Goal: Task Accomplishment & Management: Use online tool/utility

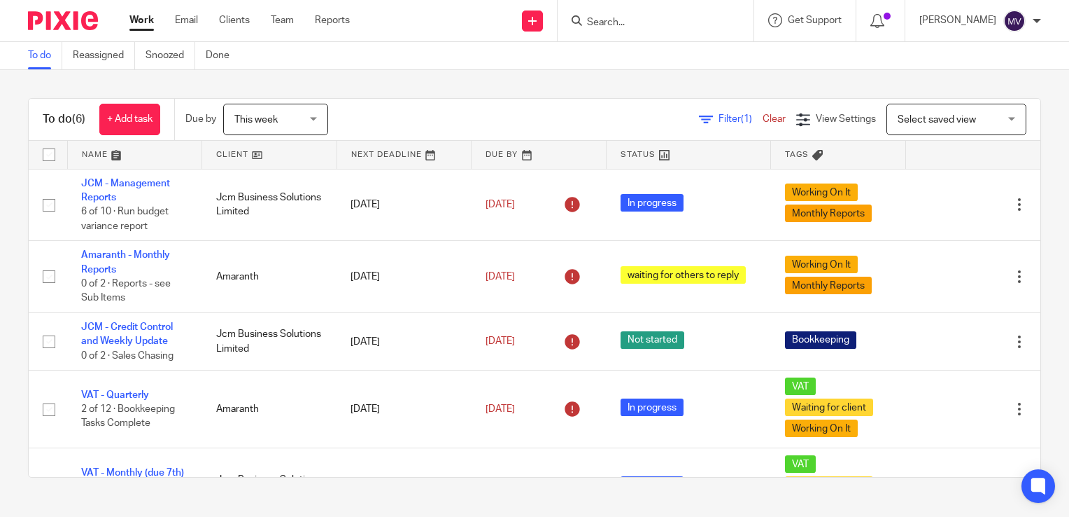
scroll to position [127, 0]
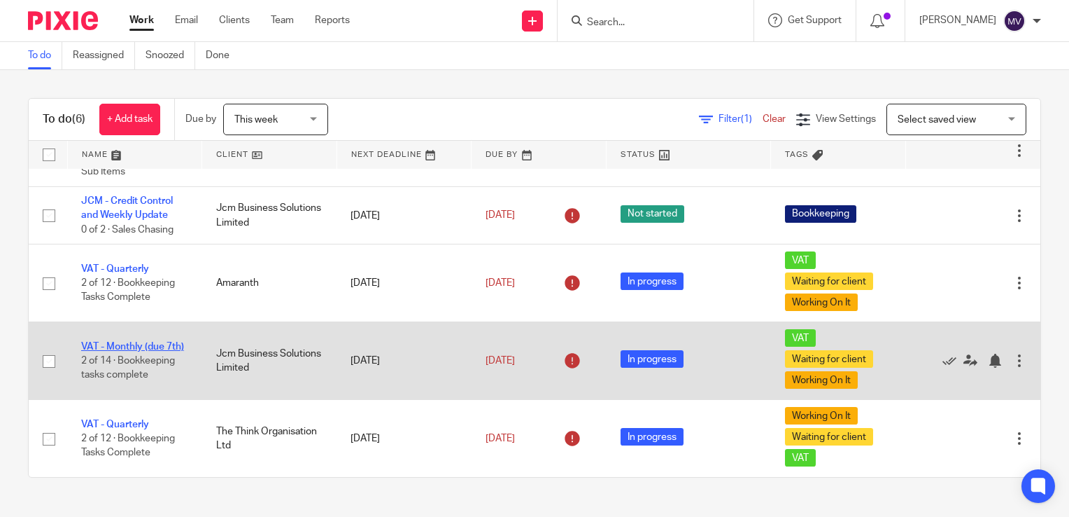
click at [136, 342] on link "VAT - Monthly (due 7th)" at bounding box center [132, 347] width 103 height 10
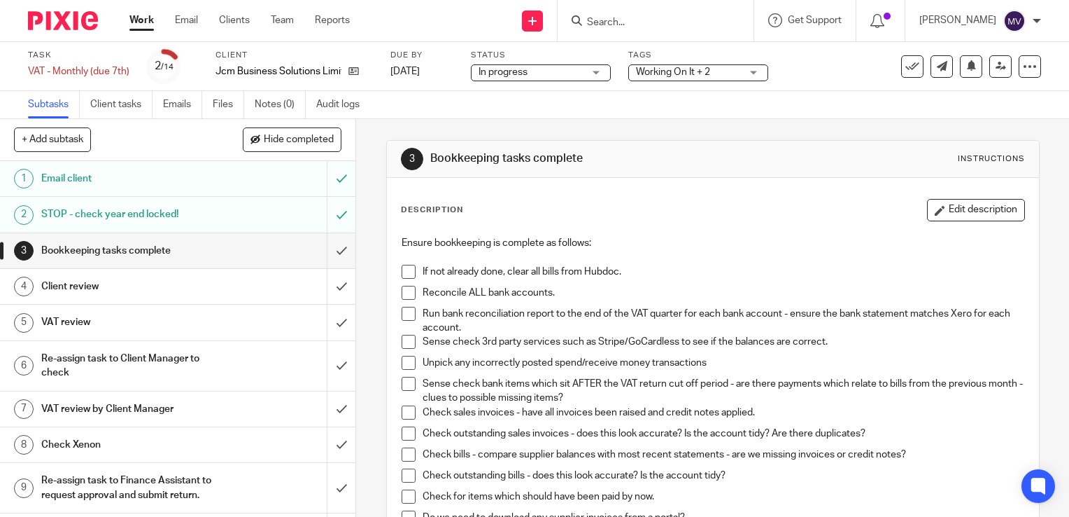
click at [404, 272] on span at bounding box center [409, 272] width 14 height 14
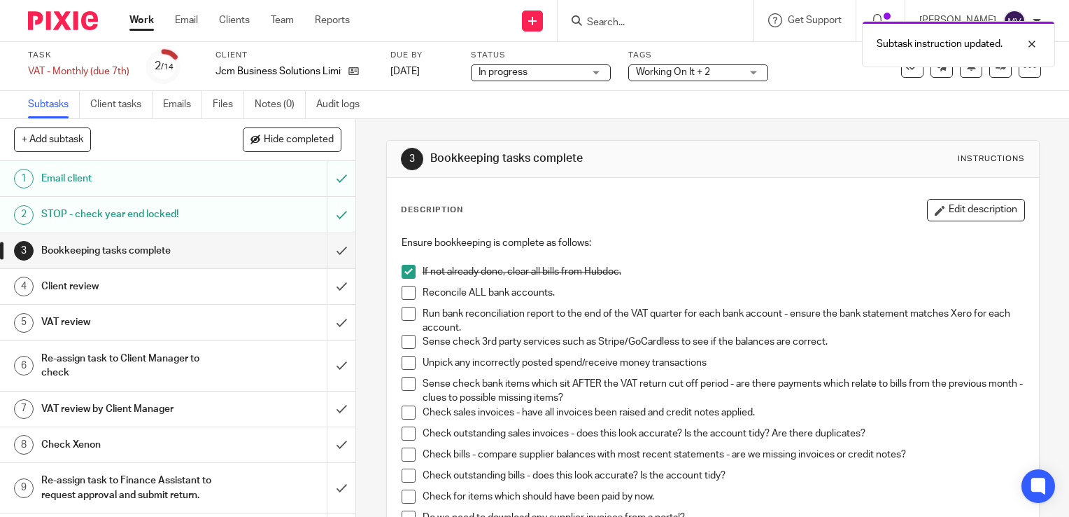
click at [402, 287] on span at bounding box center [409, 293] width 14 height 14
click at [409, 315] on span at bounding box center [409, 314] width 14 height 14
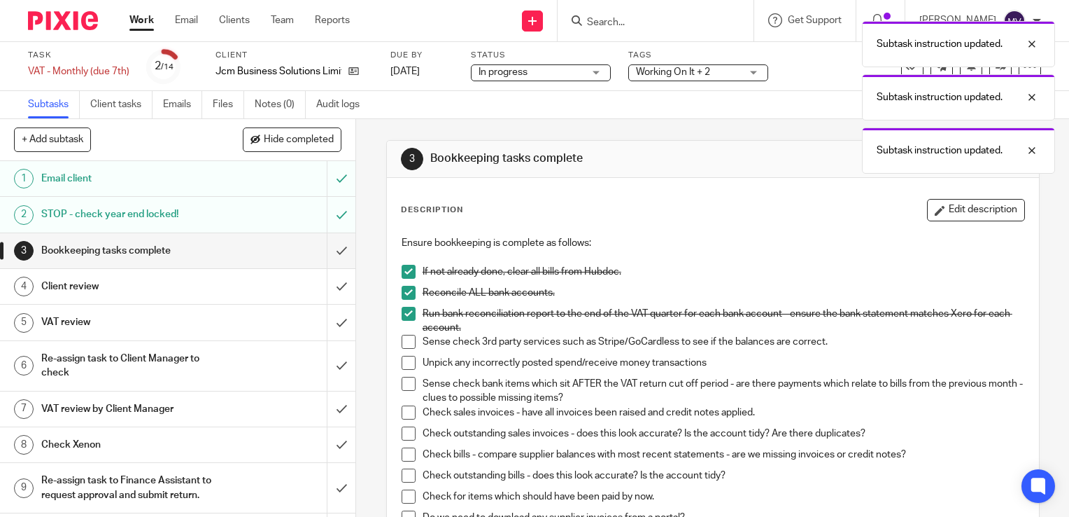
click at [409, 335] on span at bounding box center [409, 342] width 14 height 14
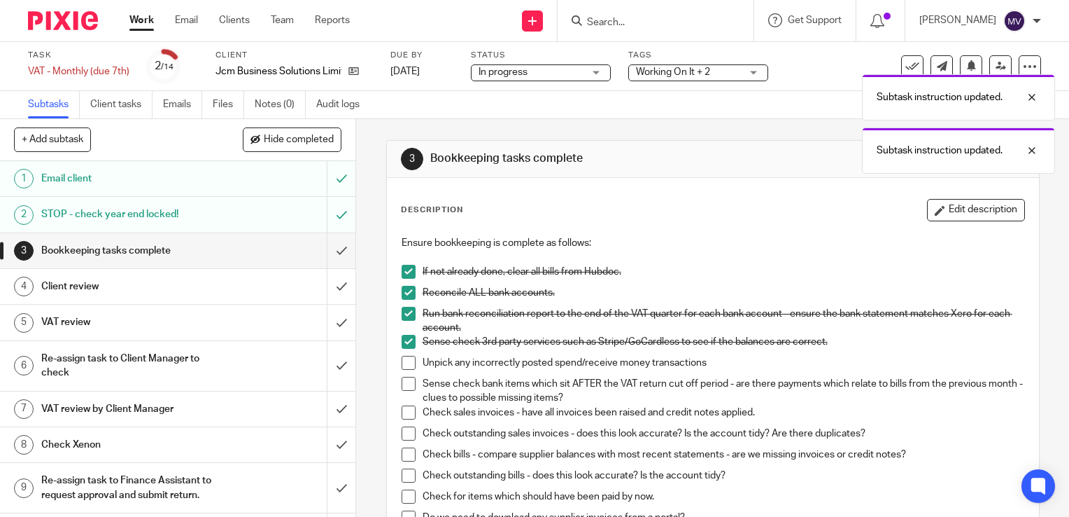
click at [407, 361] on span at bounding box center [409, 363] width 14 height 14
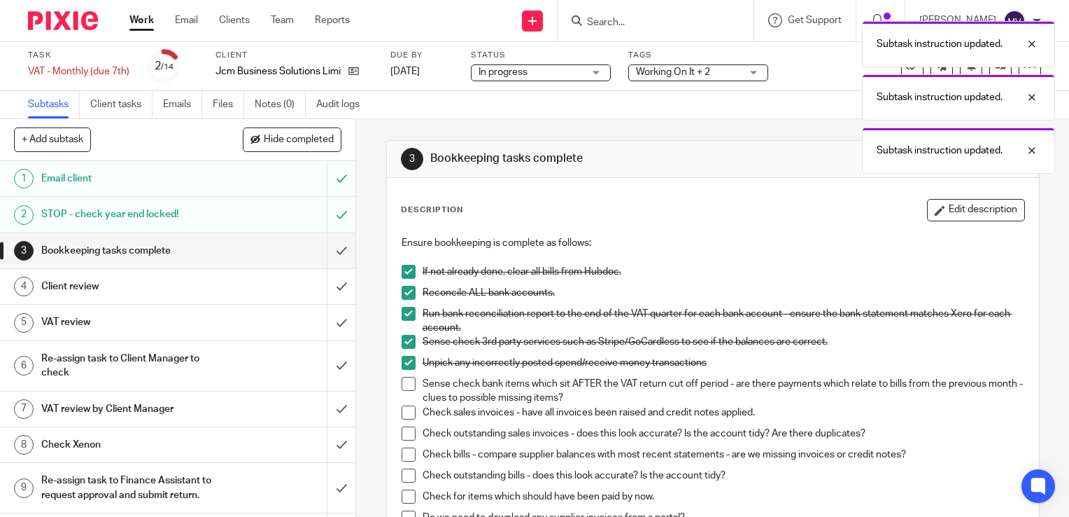
click at [407, 379] on span at bounding box center [409, 384] width 14 height 14
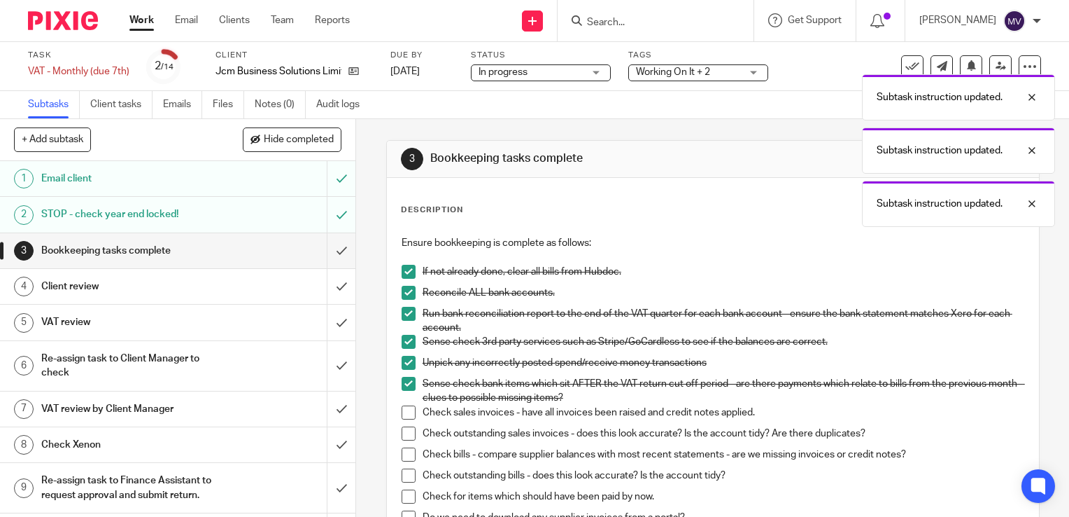
click at [403, 409] on span at bounding box center [409, 412] width 14 height 14
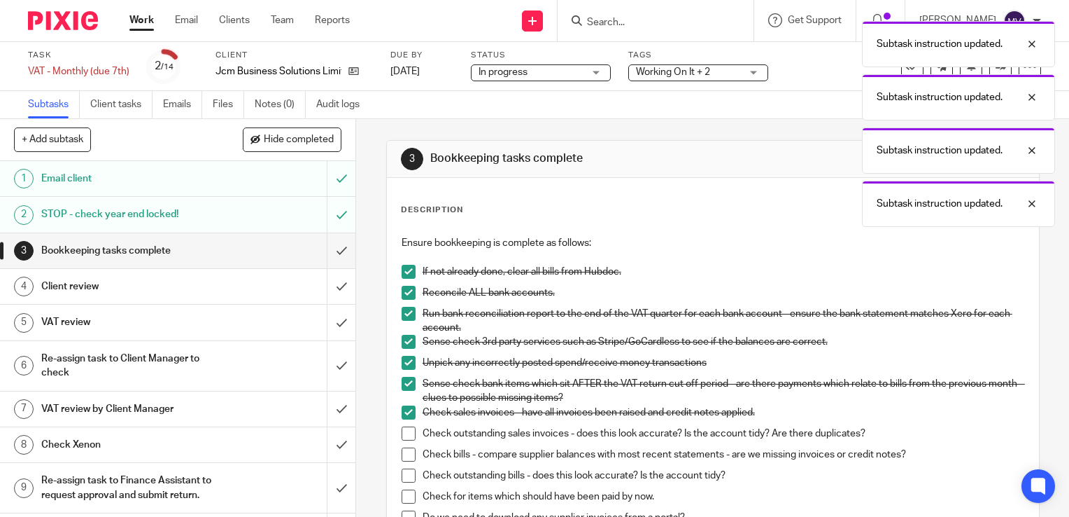
click at [403, 433] on span at bounding box center [409, 433] width 14 height 14
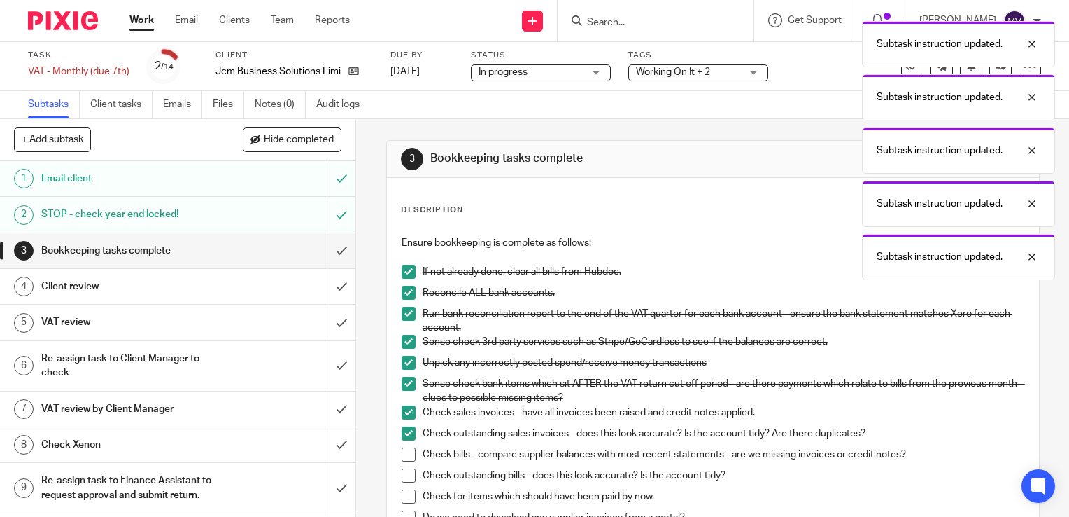
click at [409, 455] on span at bounding box center [409, 454] width 14 height 14
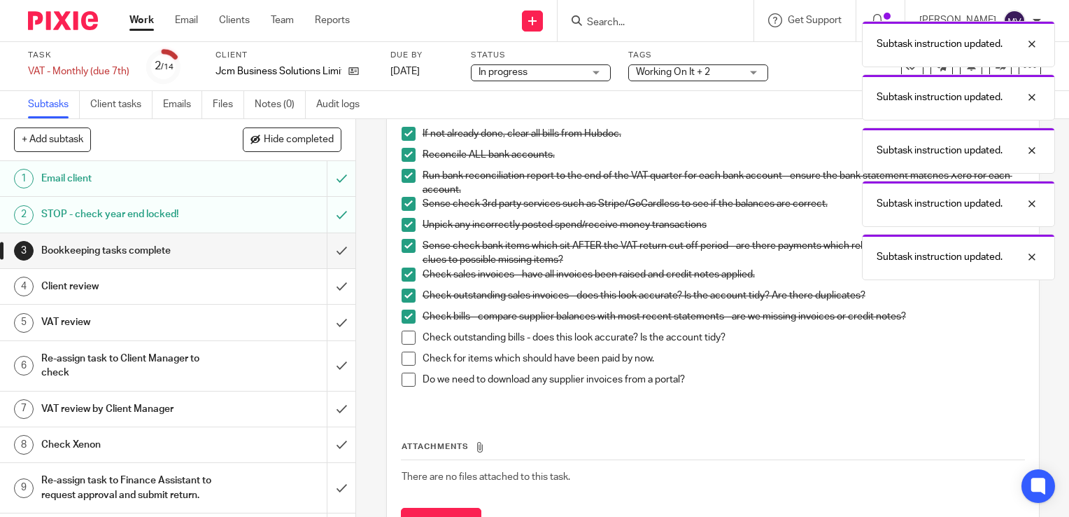
scroll to position [140, 0]
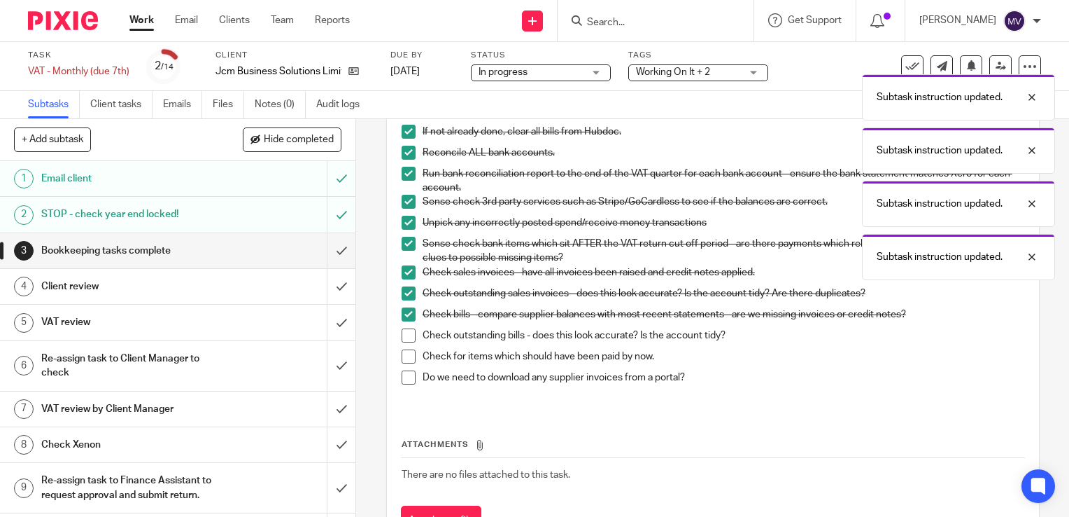
click at [402, 337] on span at bounding box center [409, 335] width 14 height 14
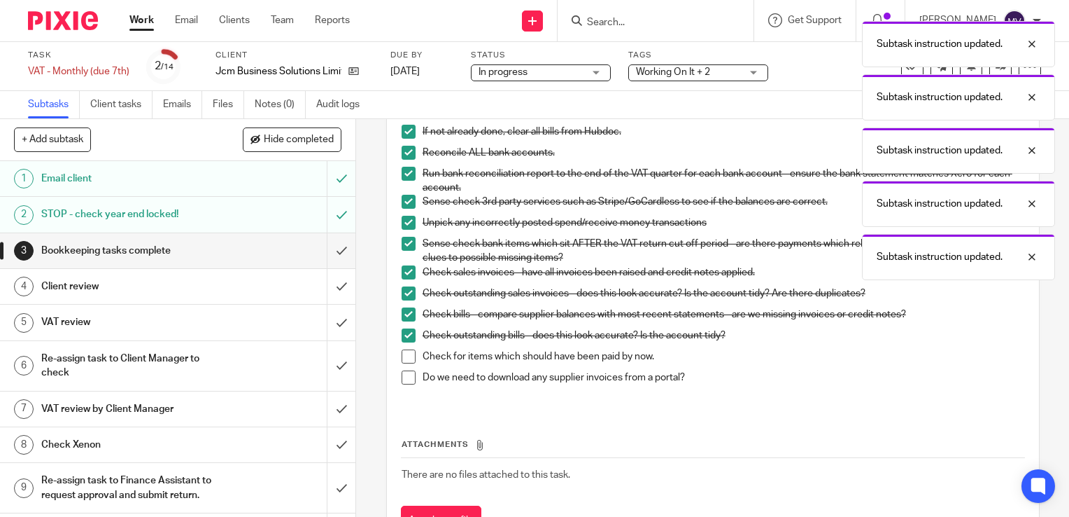
click at [405, 354] on span at bounding box center [409, 356] width 14 height 14
click at [406, 377] on span at bounding box center [409, 377] width 14 height 14
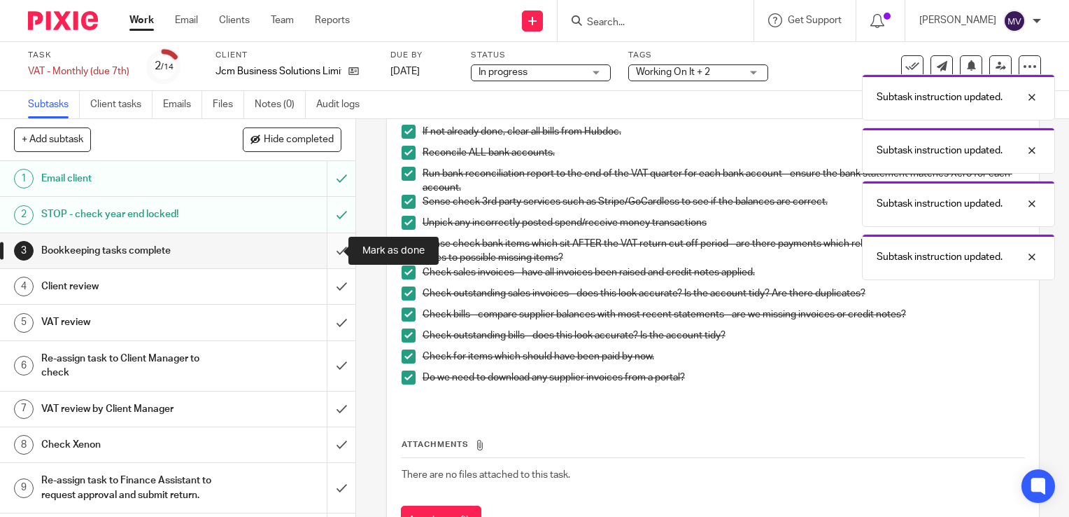
click at [330, 253] on input "submit" at bounding box center [178, 250] width 356 height 35
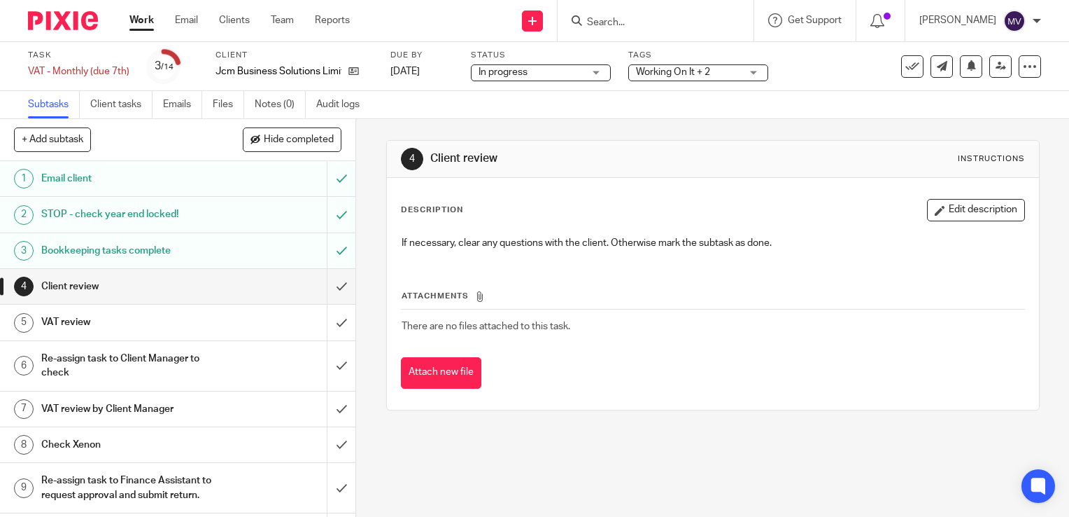
click at [157, 281] on h1 "Client review" at bounding box center [131, 286] width 181 height 21
click at [148, 253] on h1 "Bookkeeping tasks complete" at bounding box center [131, 250] width 181 height 21
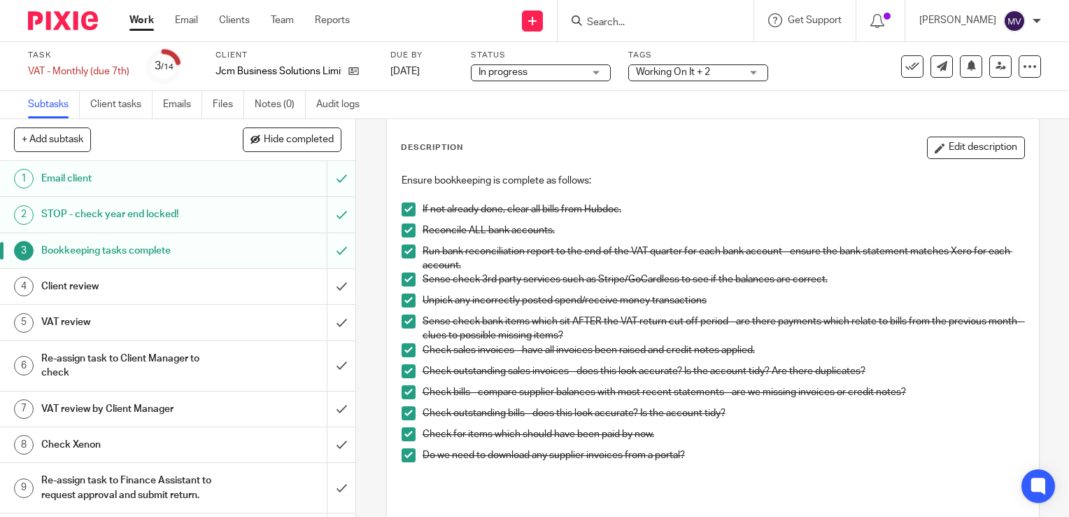
scroll to position [62, 0]
click at [152, 288] on h1 "Client review" at bounding box center [131, 286] width 181 height 21
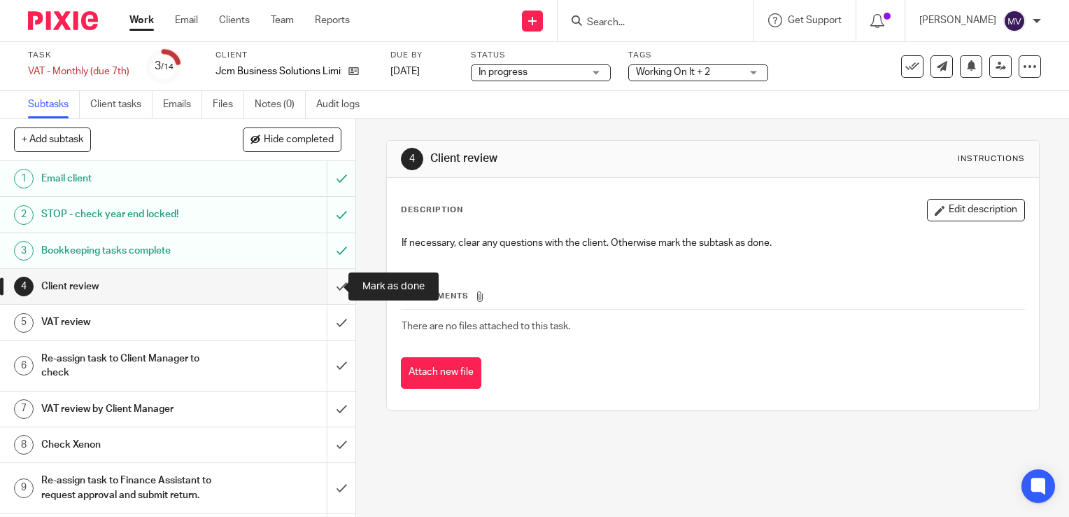
click at [319, 292] on input "submit" at bounding box center [178, 286] width 356 height 35
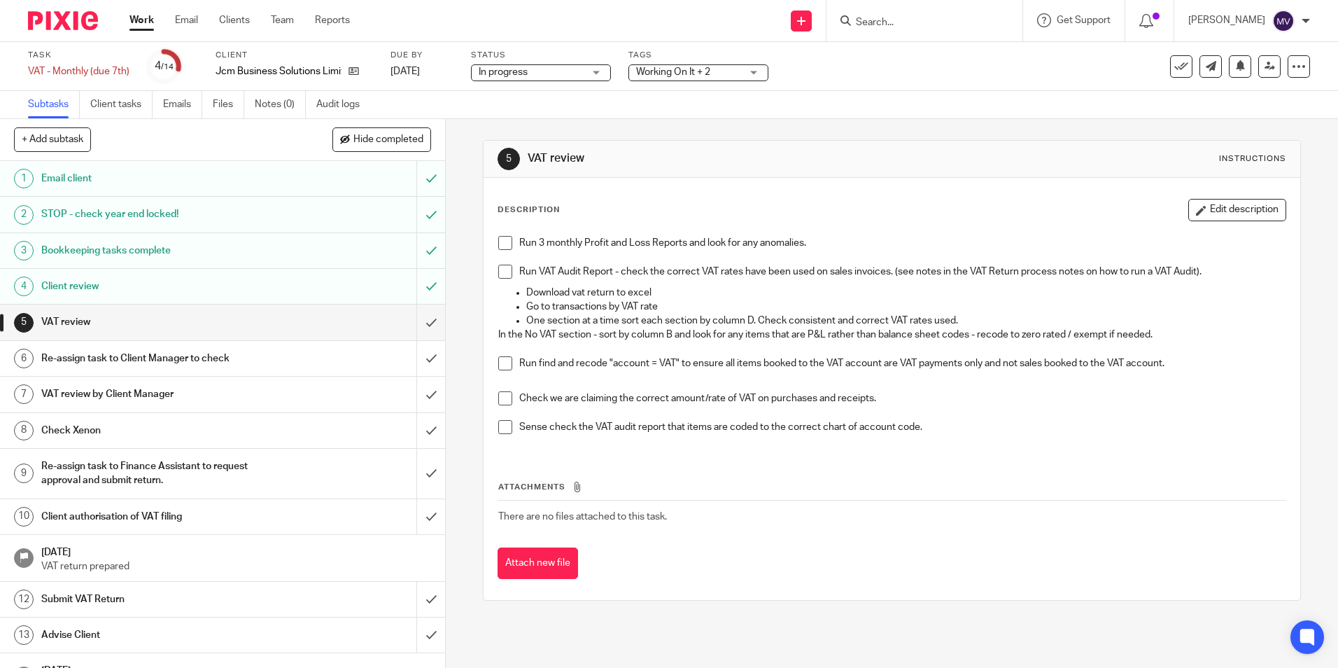
click at [500, 246] on span at bounding box center [505, 243] width 14 height 14
